Goal: Find contact information: Find contact information

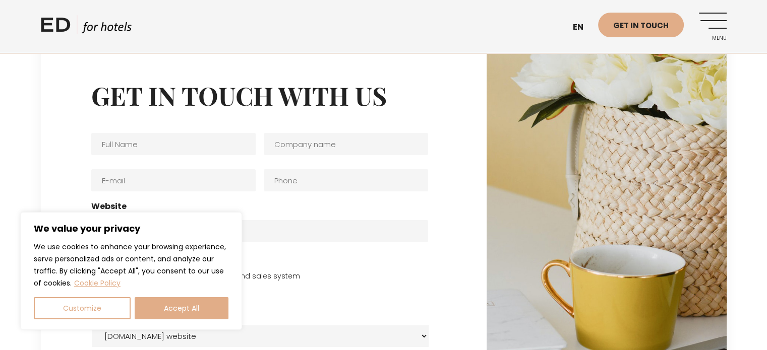
click at [723, 23] on link "Menu" at bounding box center [713, 27] width 28 height 28
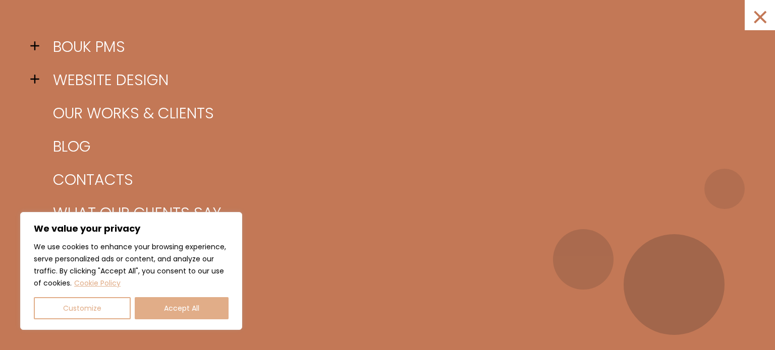
drag, startPoint x: 169, startPoint y: 311, endPoint x: 173, endPoint y: 306, distance: 6.8
click at [170, 310] on button "Accept All" at bounding box center [182, 309] width 94 height 22
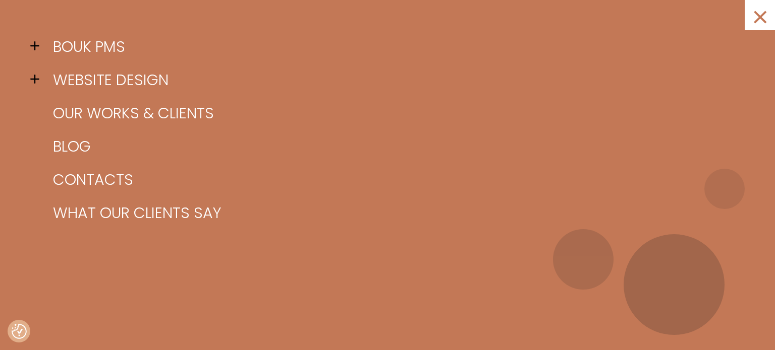
checkbox input "true"
click at [73, 185] on link "Contacts" at bounding box center [399, 179] width 699 height 33
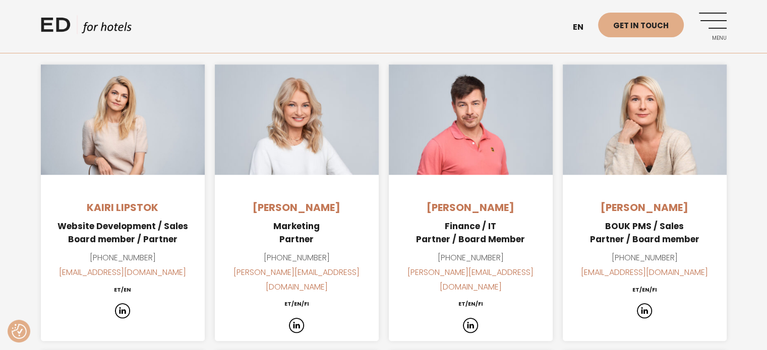
scroll to position [706, 0]
